Goal: Contribute content

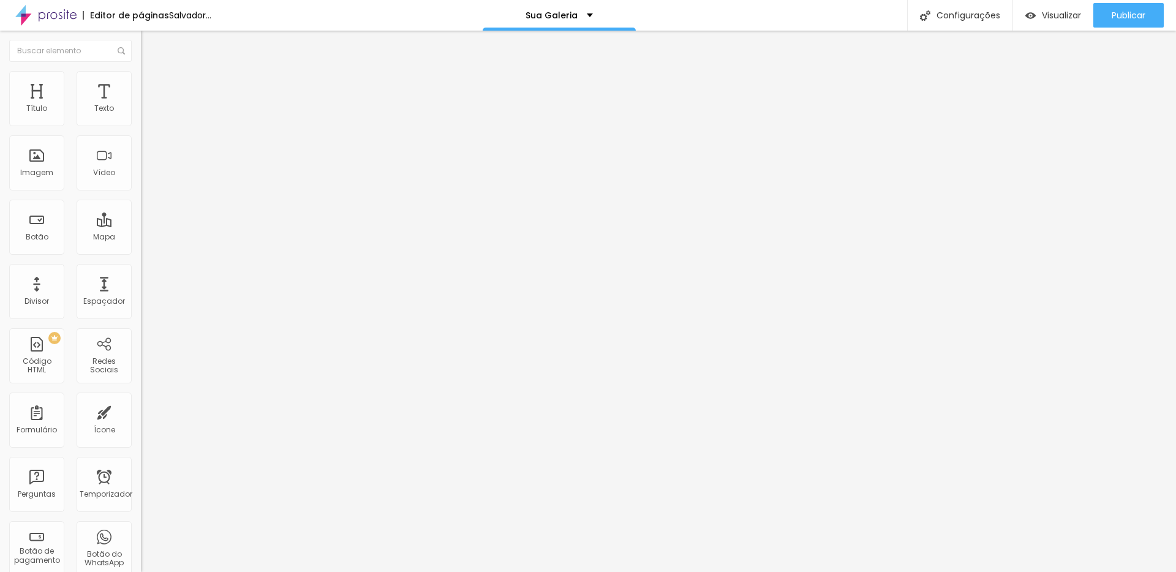
click at [148, 105] on font "Trocar imagem" at bounding box center [177, 100] width 59 height 10
click at [141, 252] on input "text" at bounding box center [214, 246] width 147 height 12
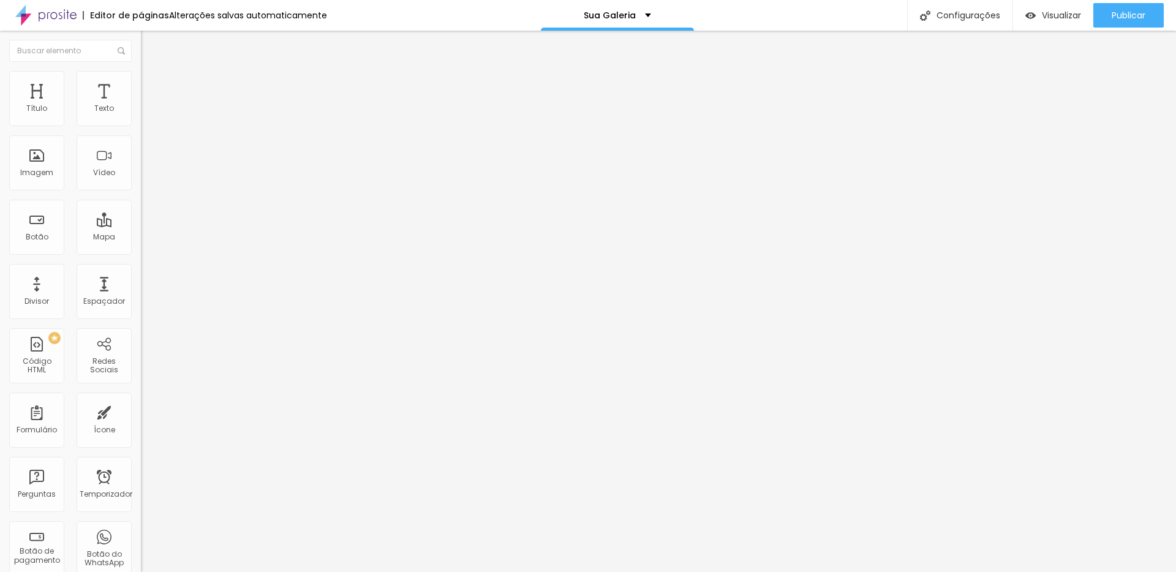
paste input "[URL][DOMAIN_NAME]"
type input "[URL][DOMAIN_NAME]"
click at [1146, 7] on button "Publicar" at bounding box center [1129, 15] width 70 height 25
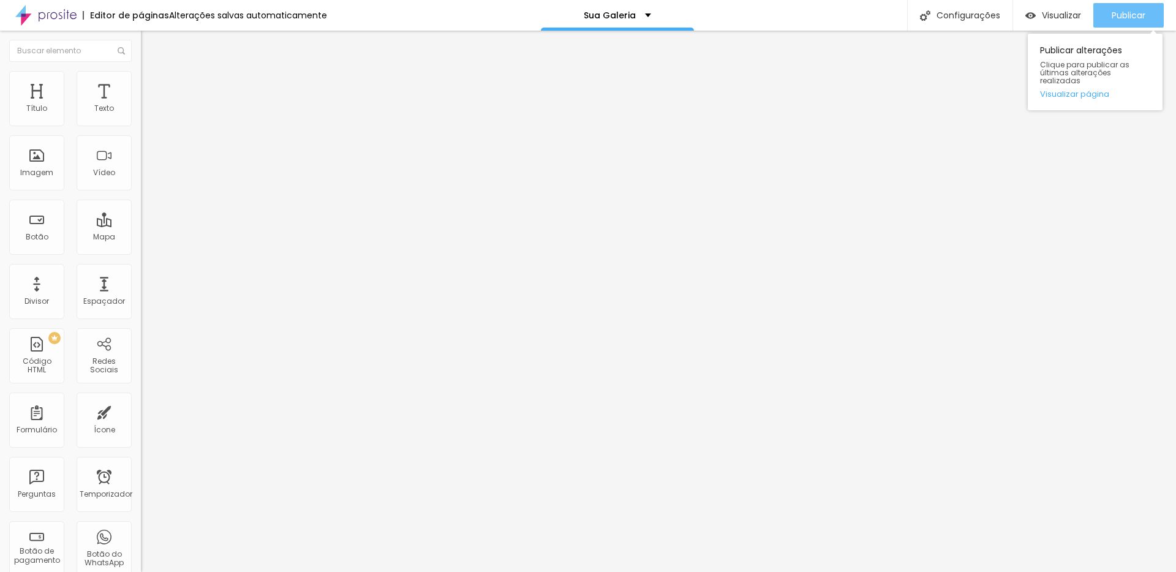
click at [1132, 13] on font "Publicar" at bounding box center [1129, 15] width 34 height 12
